Goal: Information Seeking & Learning: Learn about a topic

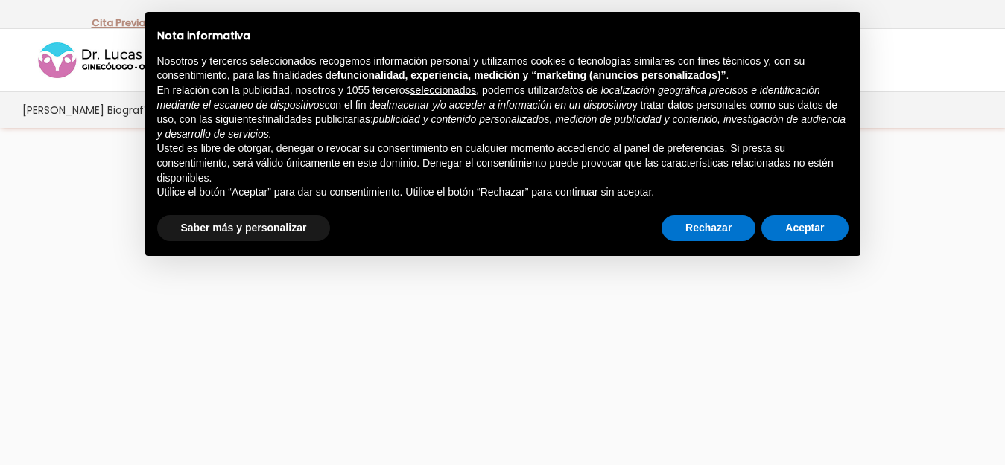
scroll to position [31, 0]
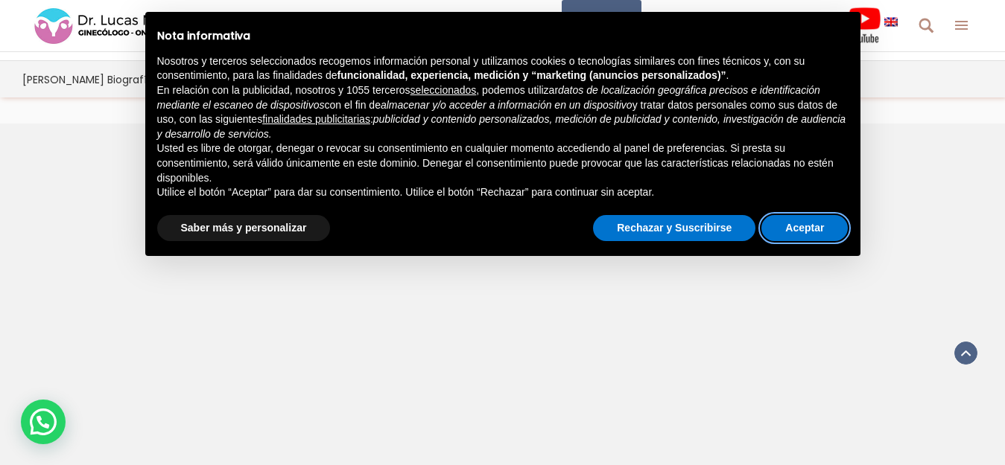
click at [836, 234] on button "Aceptar" at bounding box center [804, 228] width 86 height 27
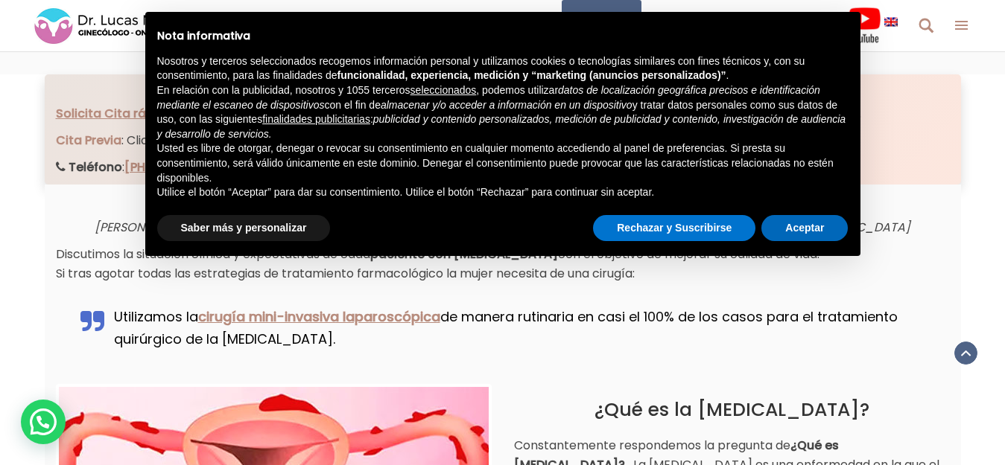
click at [830, 232] on p "Lucas Minig especialista en tratamiento de la enfermedad “Endometriosis” ciruja…" at bounding box center [503, 227] width 894 height 19
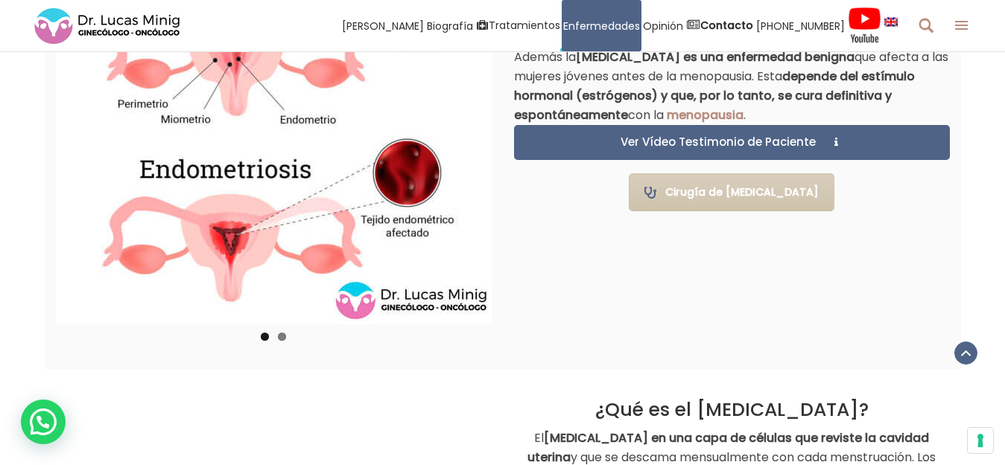
scroll to position [1133, 0]
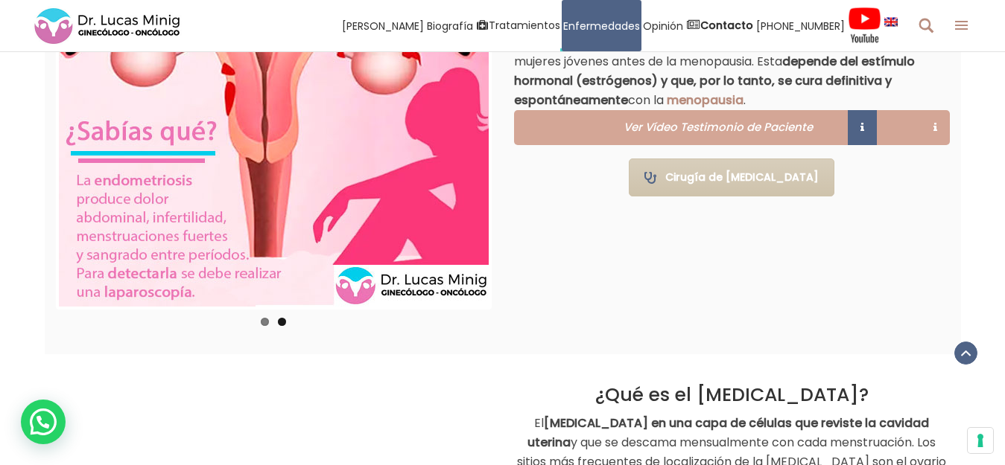
click at [800, 131] on span "Ver Vídeo Testimonio de Paciente" at bounding box center [716, 126] width 200 height 11
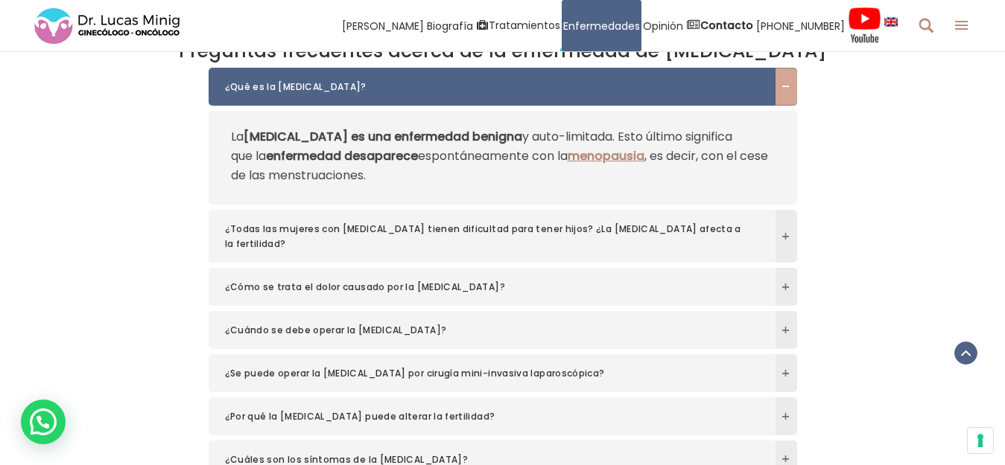
scroll to position [4823, 0]
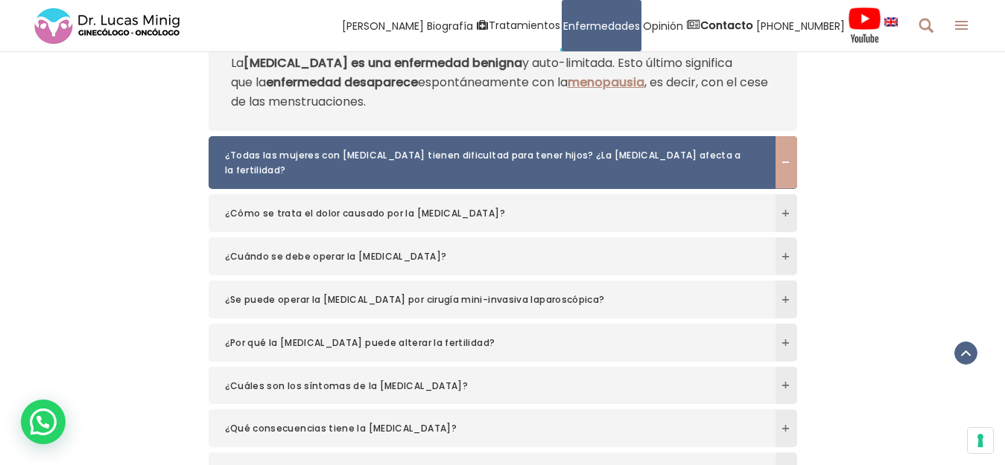
click at [784, 158] on span at bounding box center [786, 162] width 22 height 9
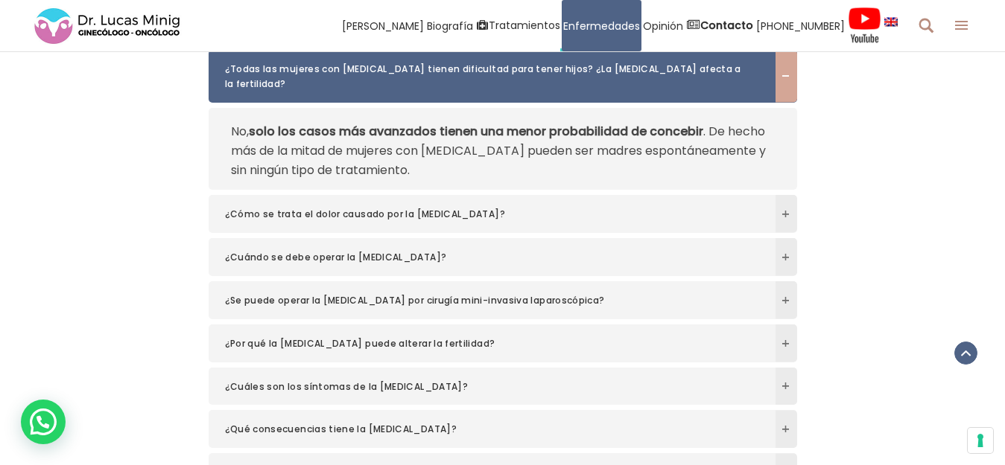
scroll to position [4791, 0]
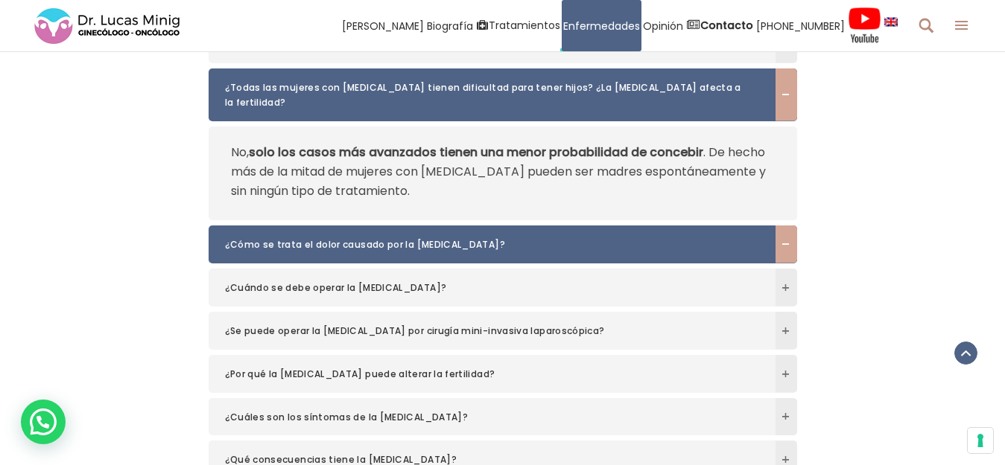
click at [780, 226] on span at bounding box center [786, 245] width 22 height 38
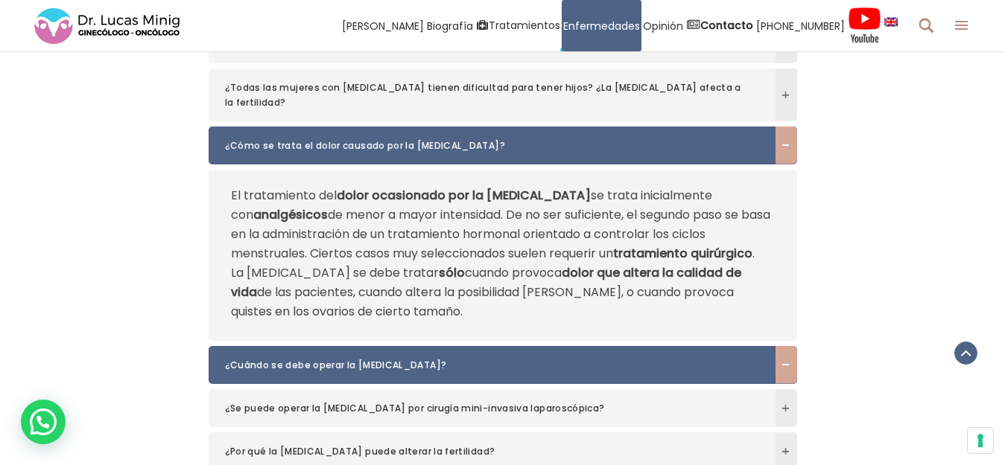
click at [787, 360] on span at bounding box center [786, 364] width 22 height 9
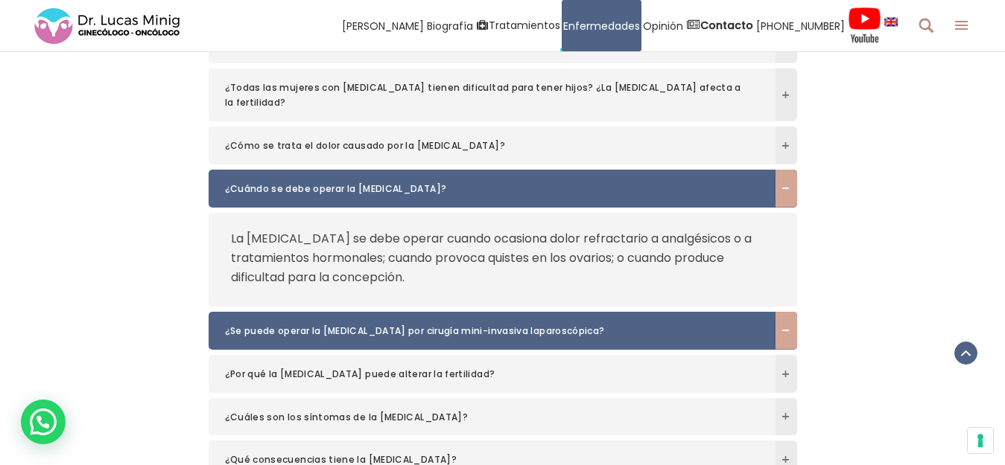
click at [788, 326] on span at bounding box center [786, 330] width 22 height 9
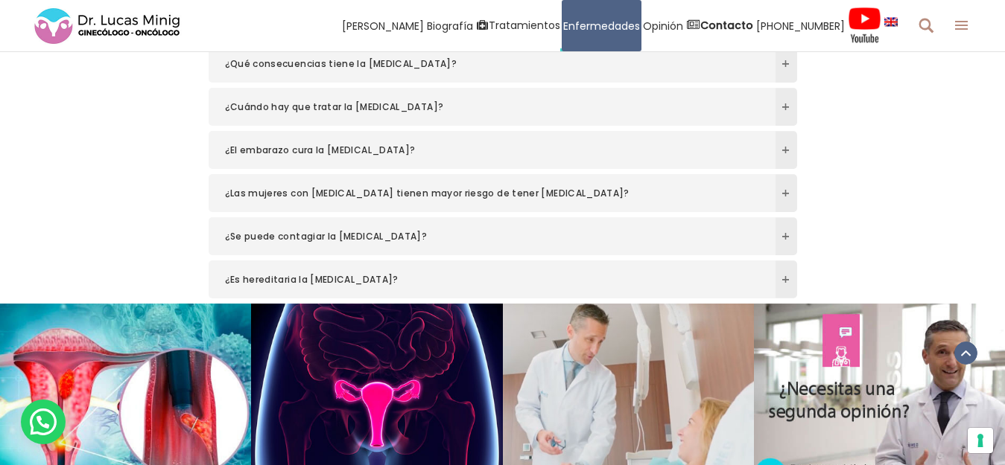
scroll to position [5208, 0]
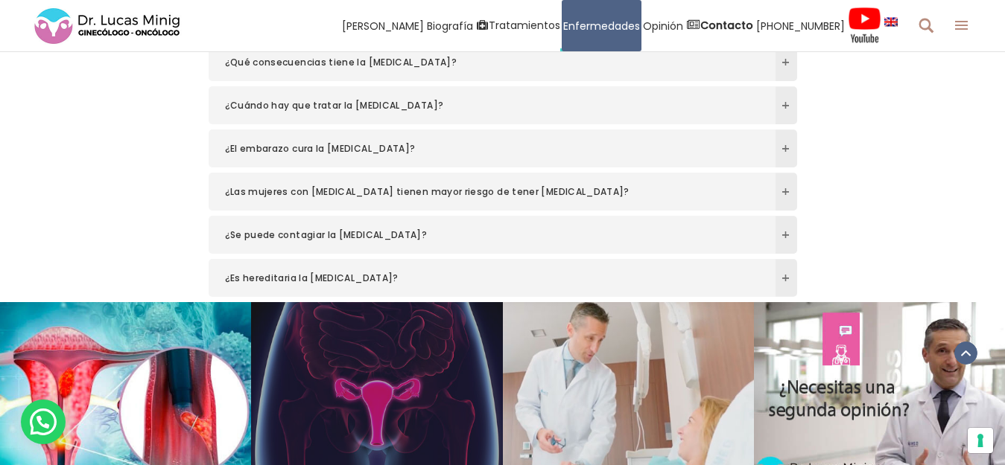
click at [451, 302] on link at bounding box center [376, 404] width 251 height 205
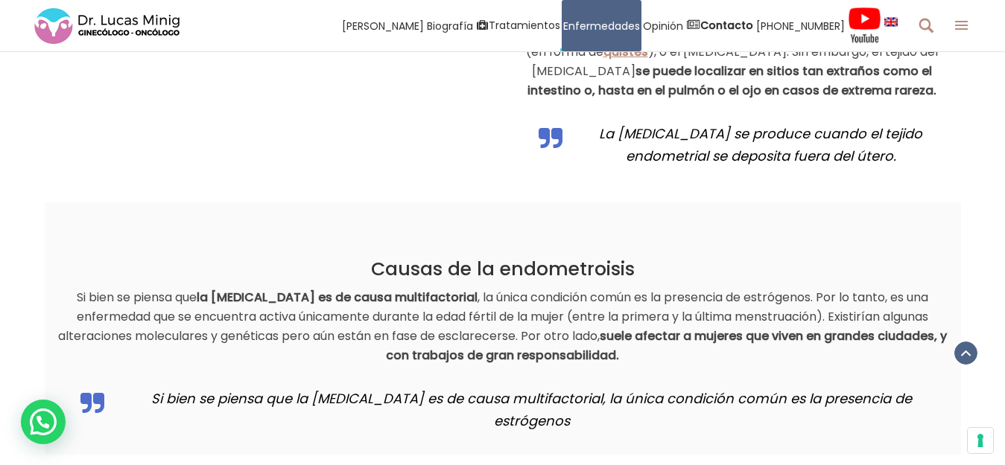
scroll to position [1432, 0]
